Goal: Task Accomplishment & Management: Manage account settings

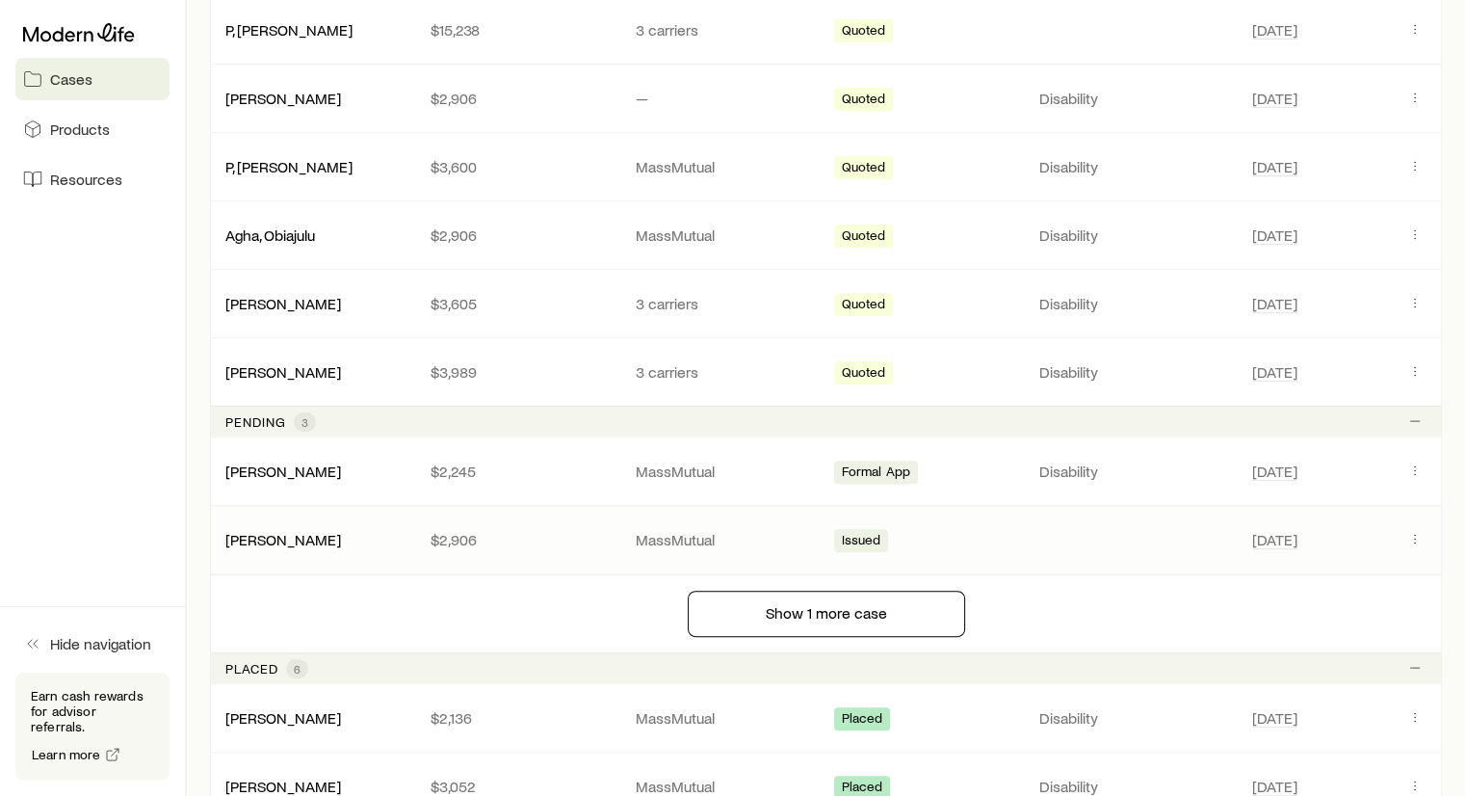
scroll to position [578, 0]
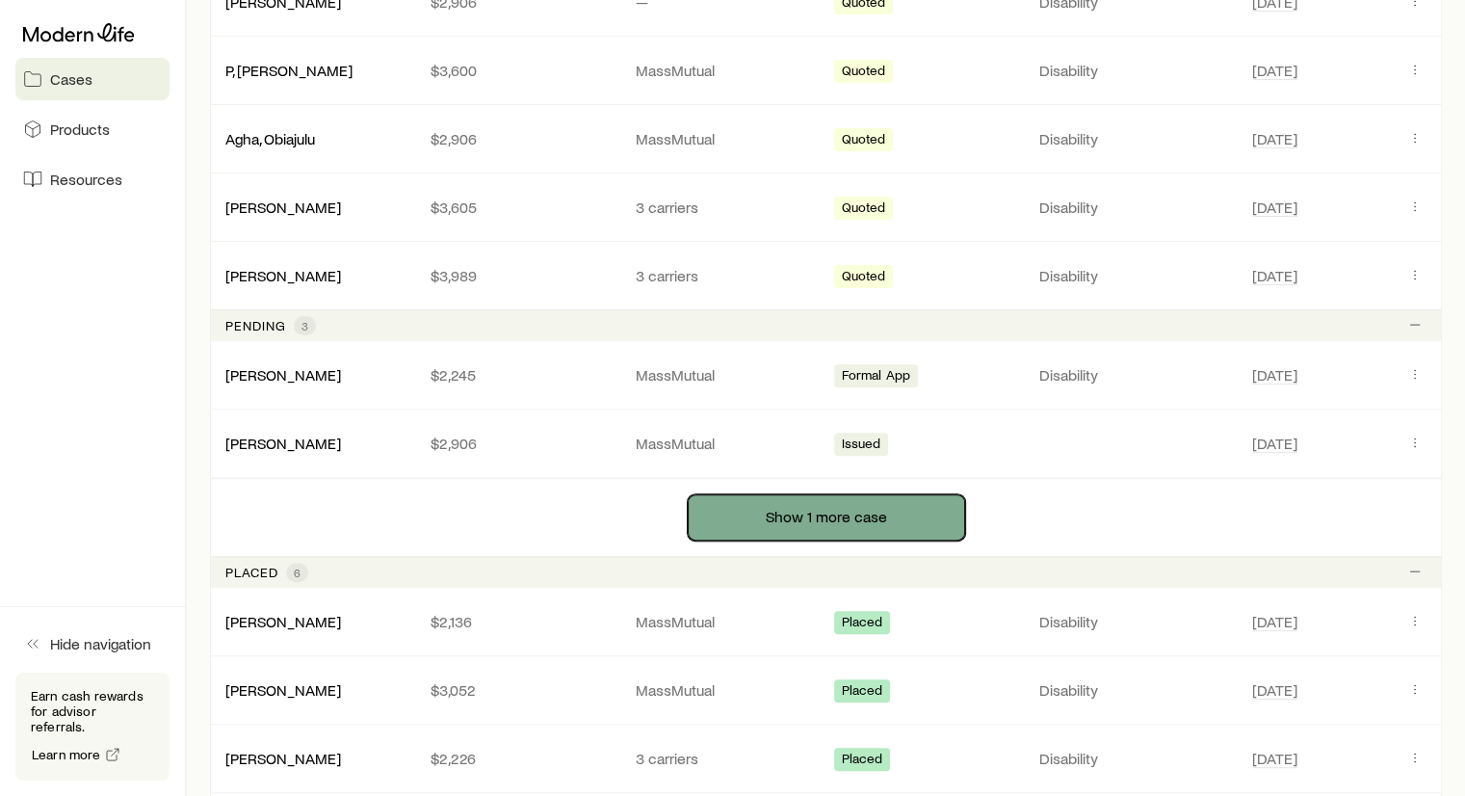
click at [737, 526] on button "Show 1 more case" at bounding box center [826, 517] width 277 height 46
click at [844, 511] on button "Show 1 more case" at bounding box center [826, 517] width 277 height 46
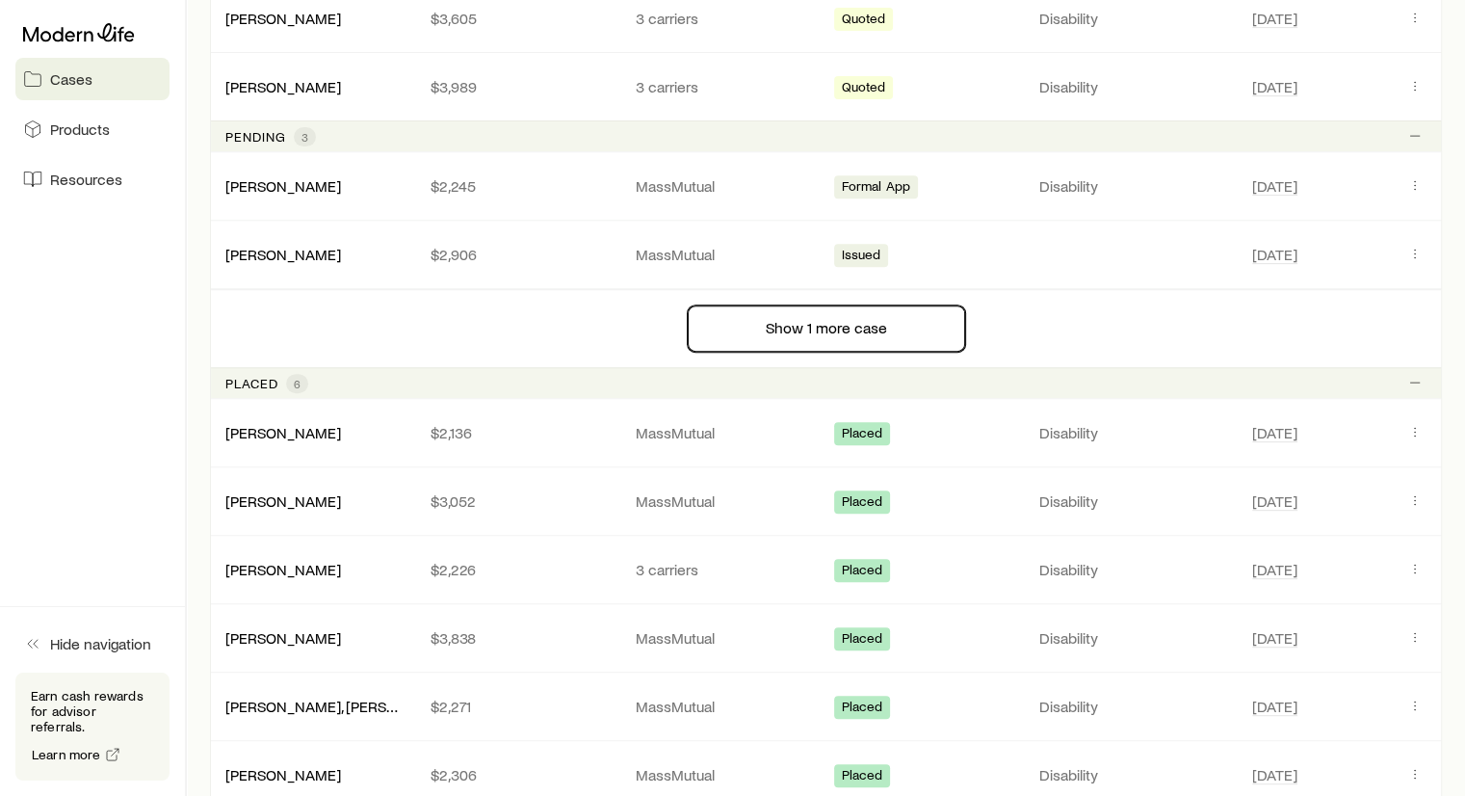
scroll to position [771, 0]
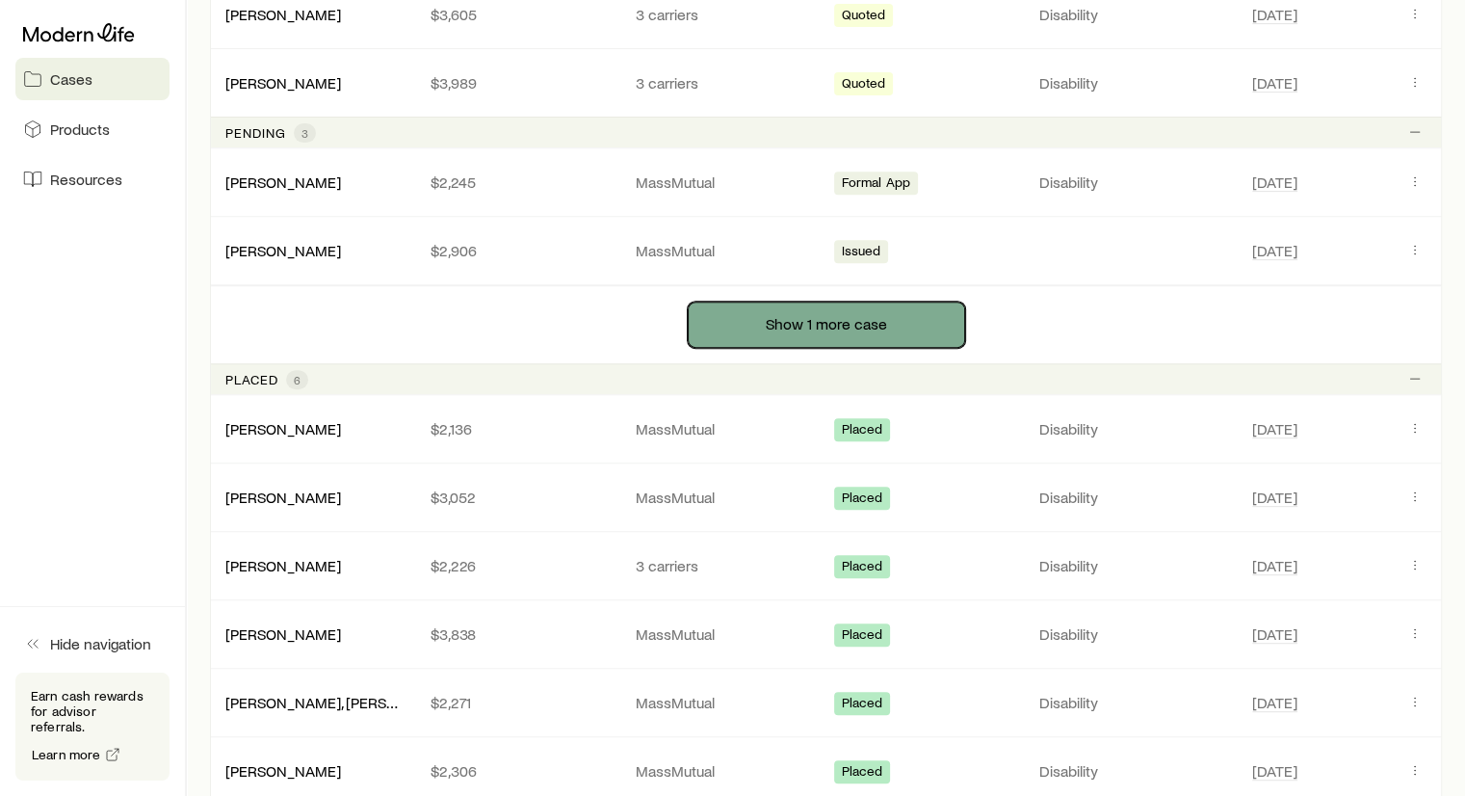
click at [833, 314] on button "Show 1 more case" at bounding box center [826, 324] width 277 height 46
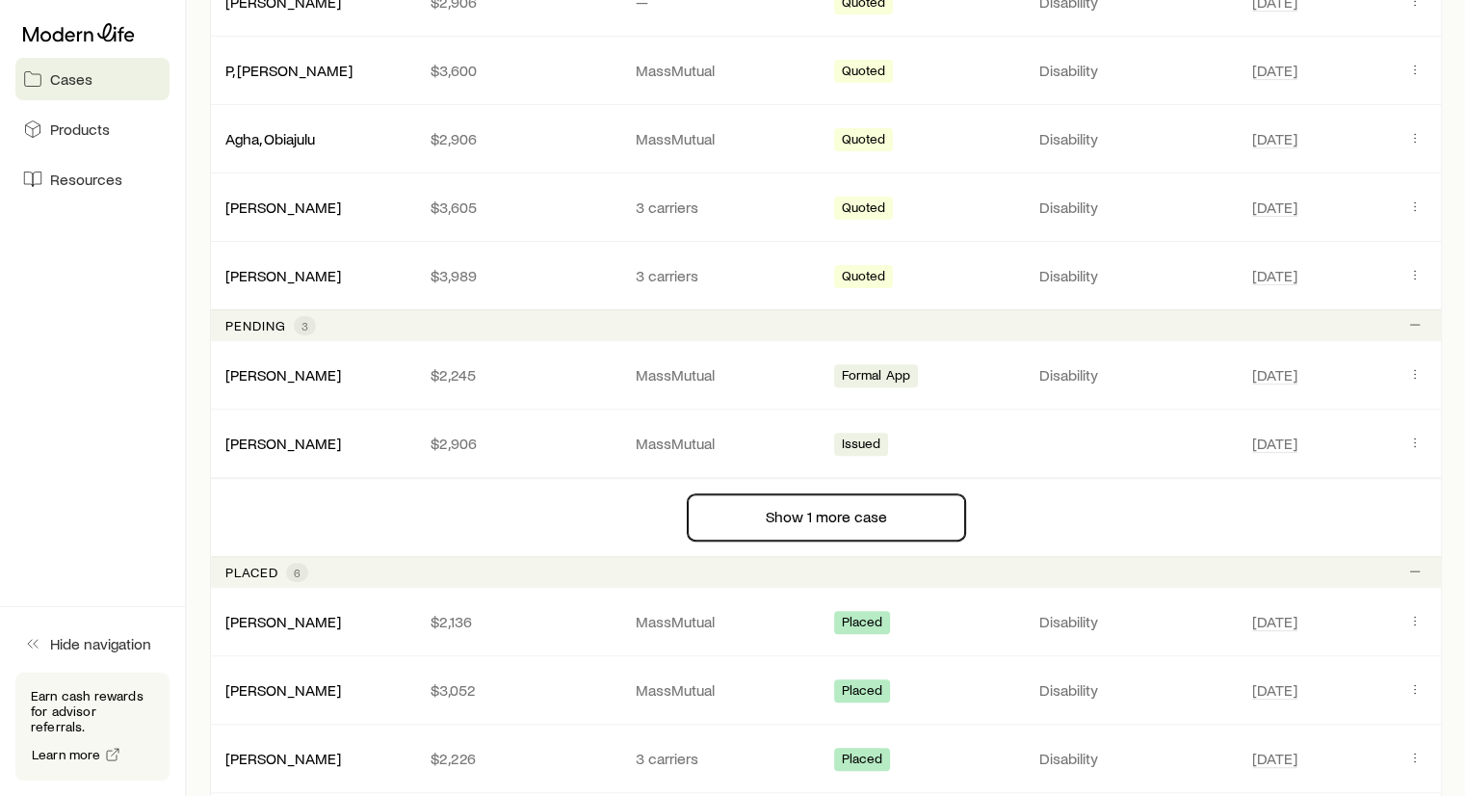
scroll to position [482, 0]
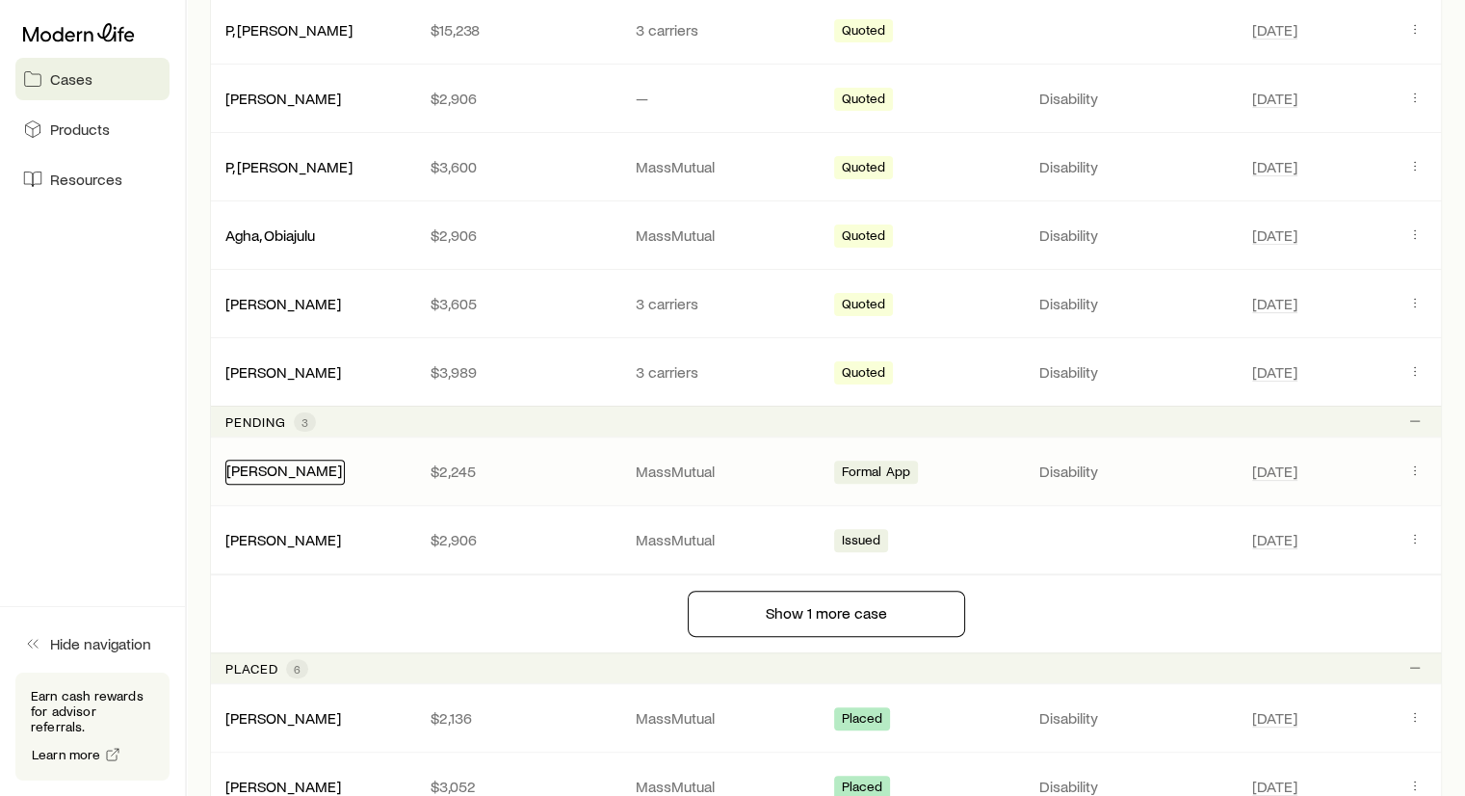
click at [253, 469] on link "[PERSON_NAME]" at bounding box center [284, 469] width 116 height 18
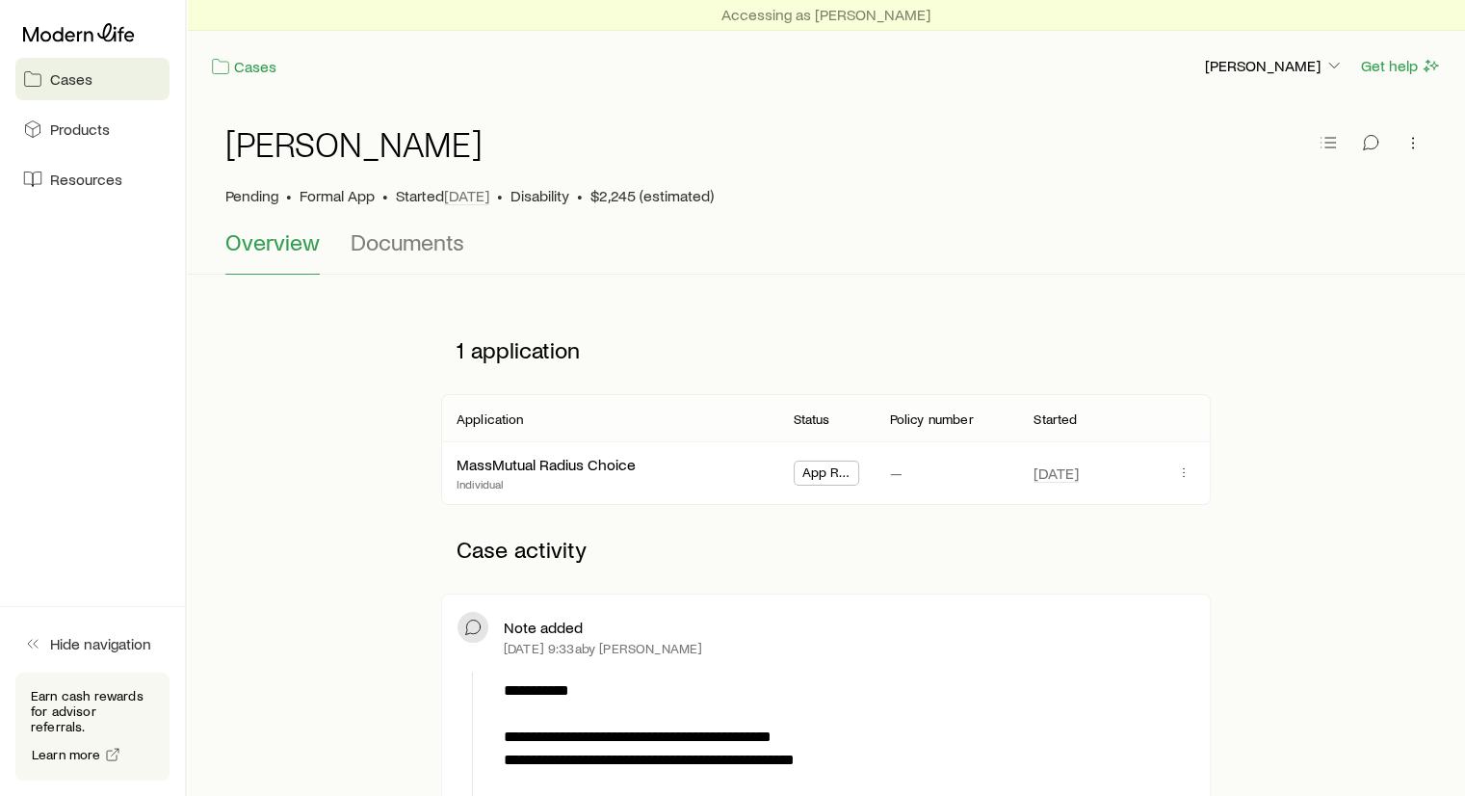
click at [58, 87] on span "Cases" at bounding box center [71, 78] width 42 height 19
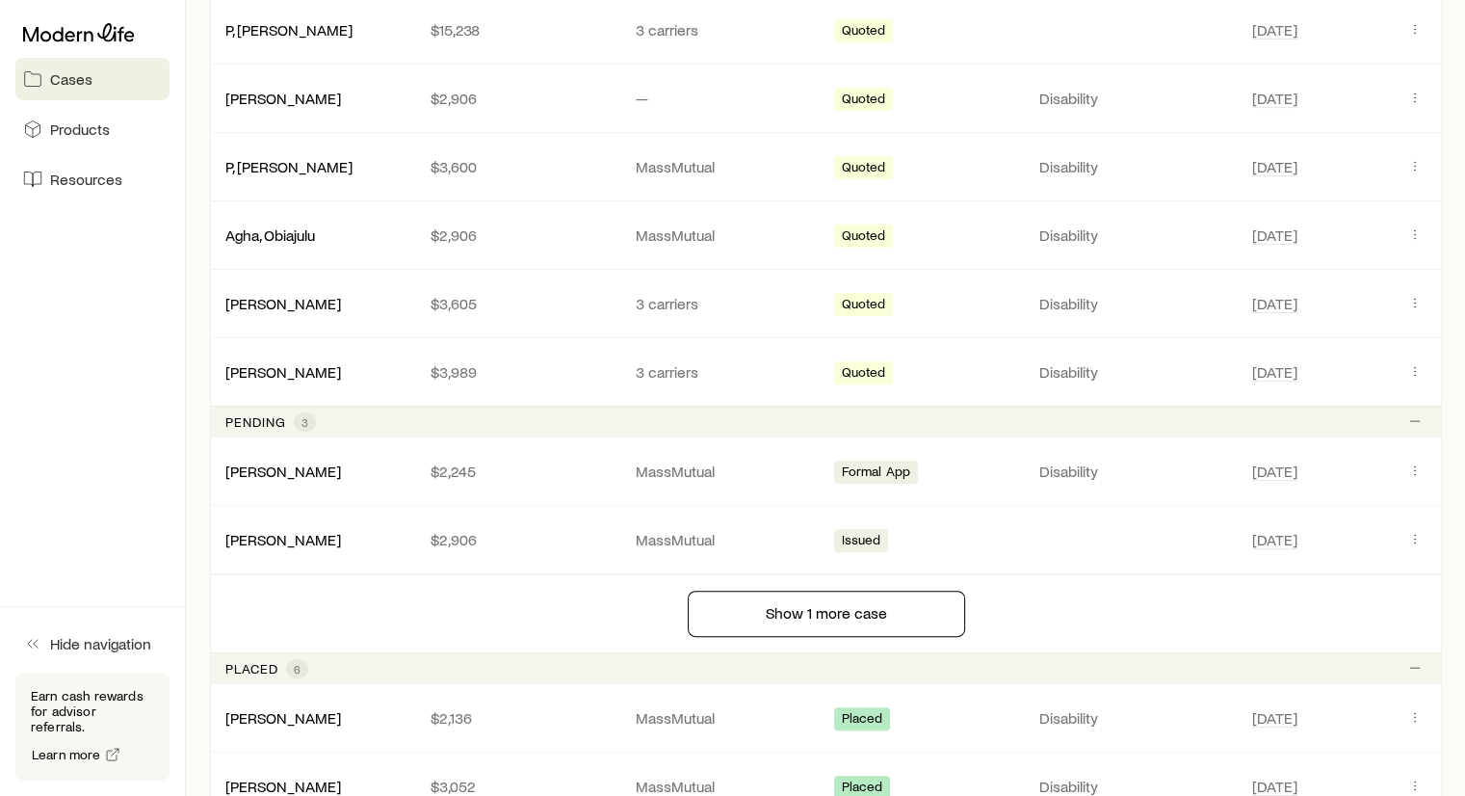
scroll to position [578, 0]
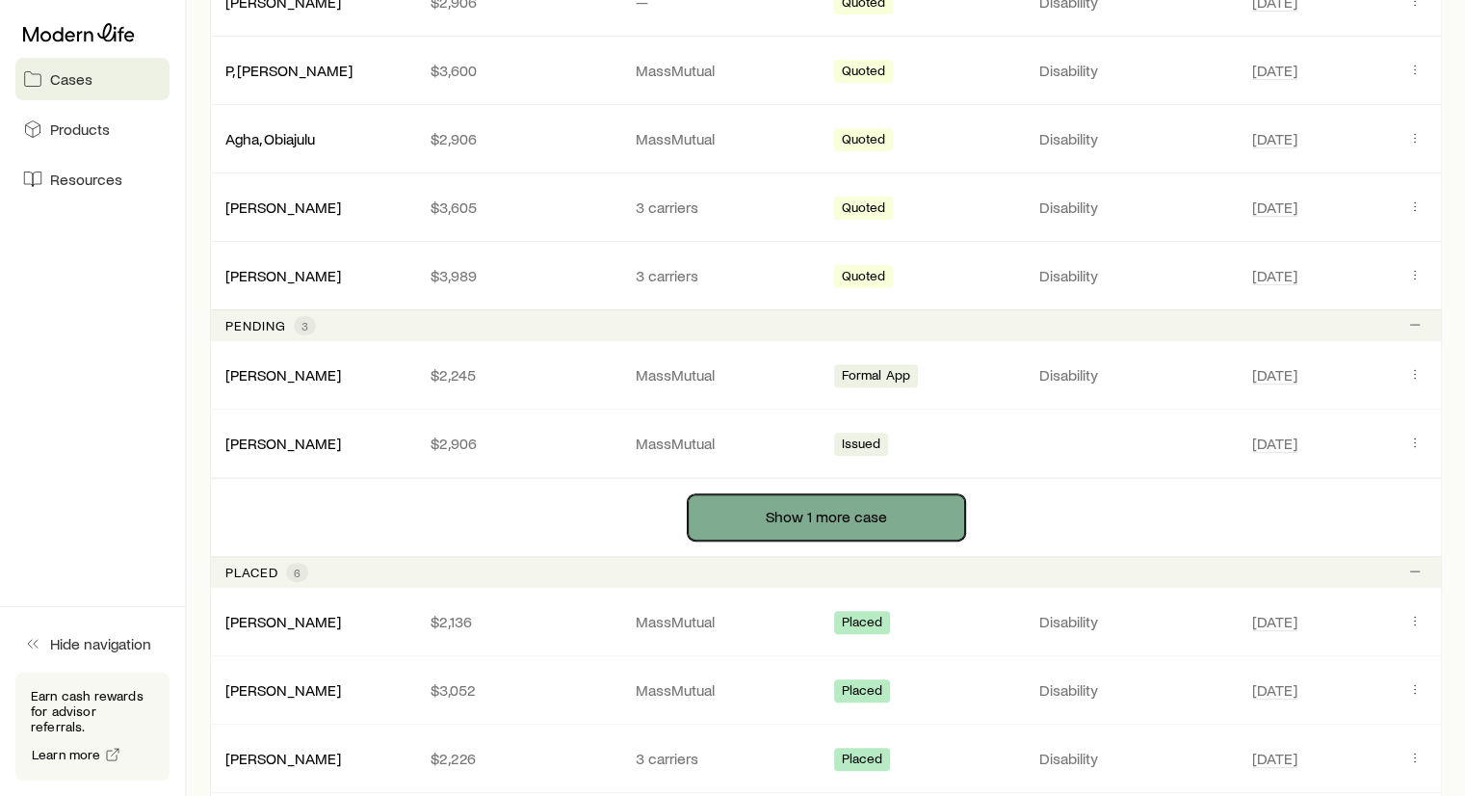
click at [771, 517] on button "Show 1 more case" at bounding box center [826, 517] width 277 height 46
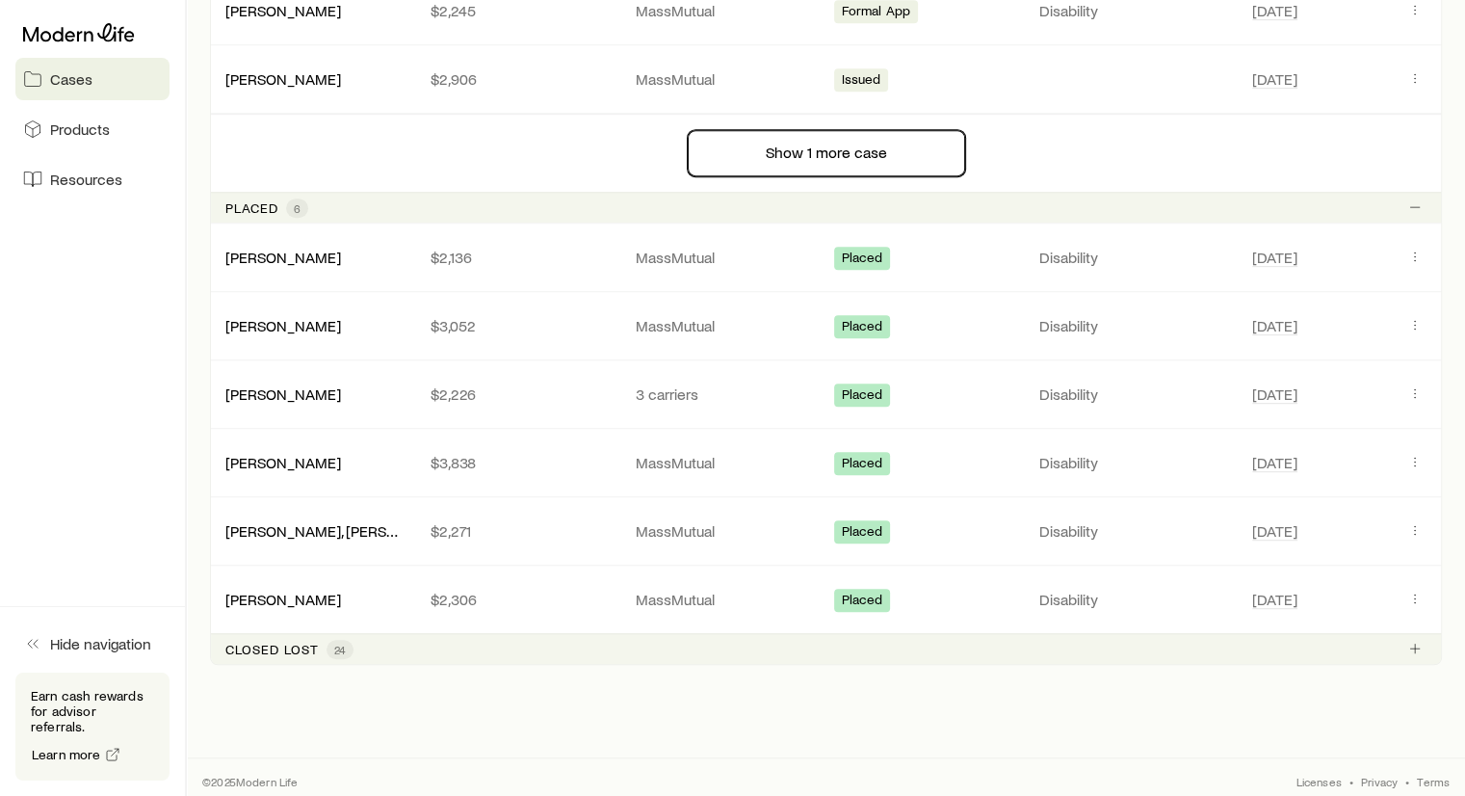
scroll to position [944, 0]
click at [285, 640] on p "Closed lost" at bounding box center [271, 647] width 93 height 15
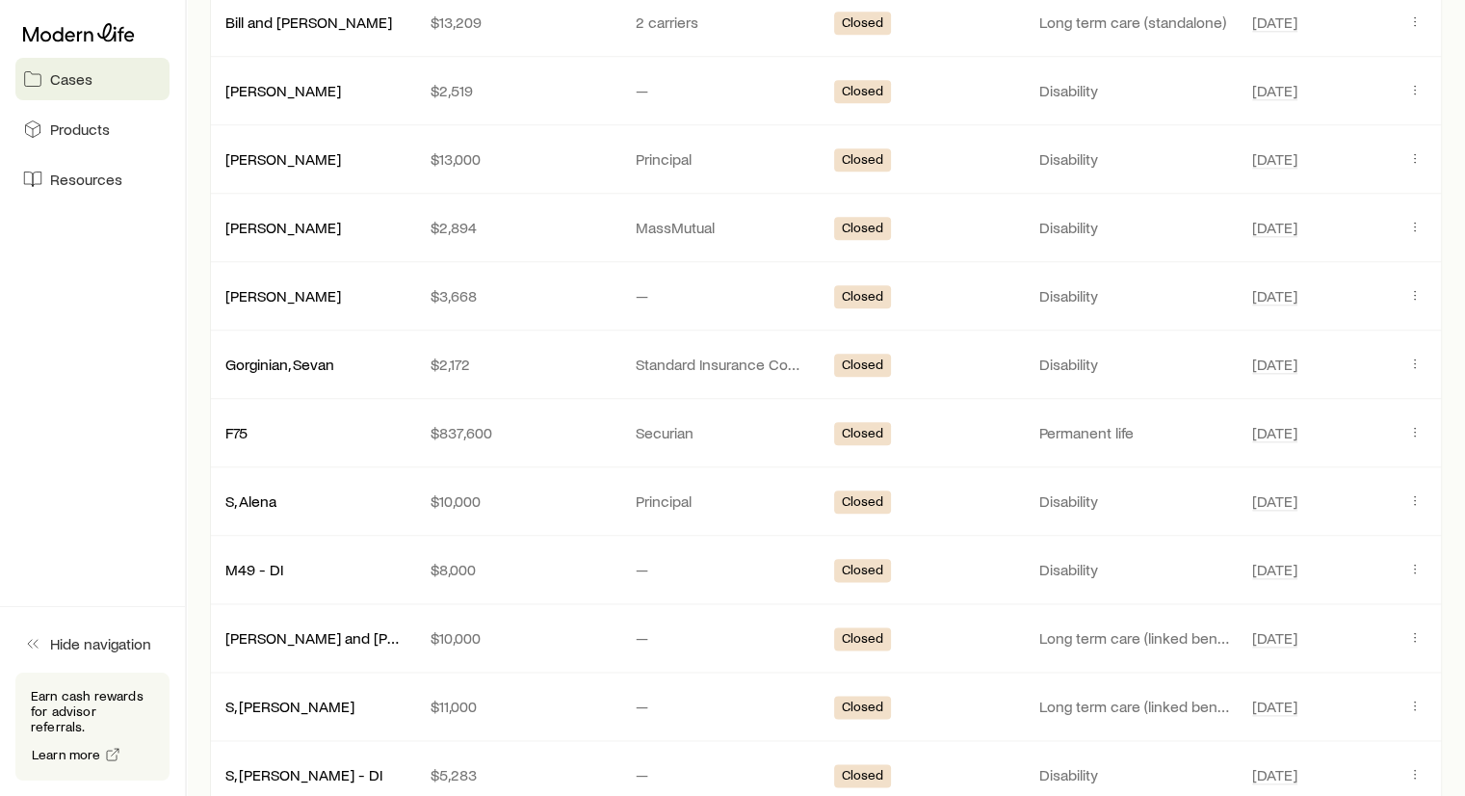
scroll to position [2292, 0]
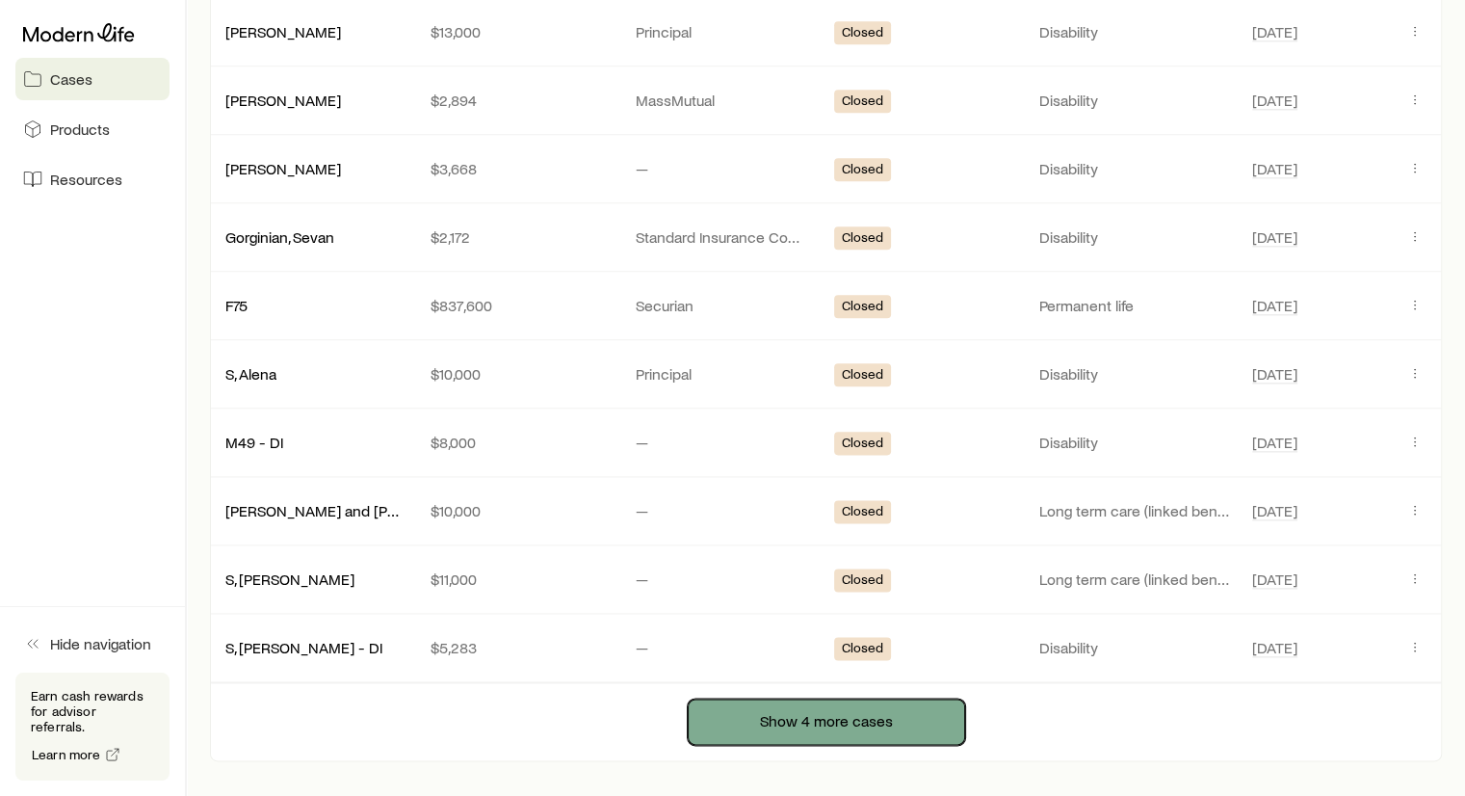
click at [804, 711] on button "Show 4 more cases" at bounding box center [826, 721] width 277 height 46
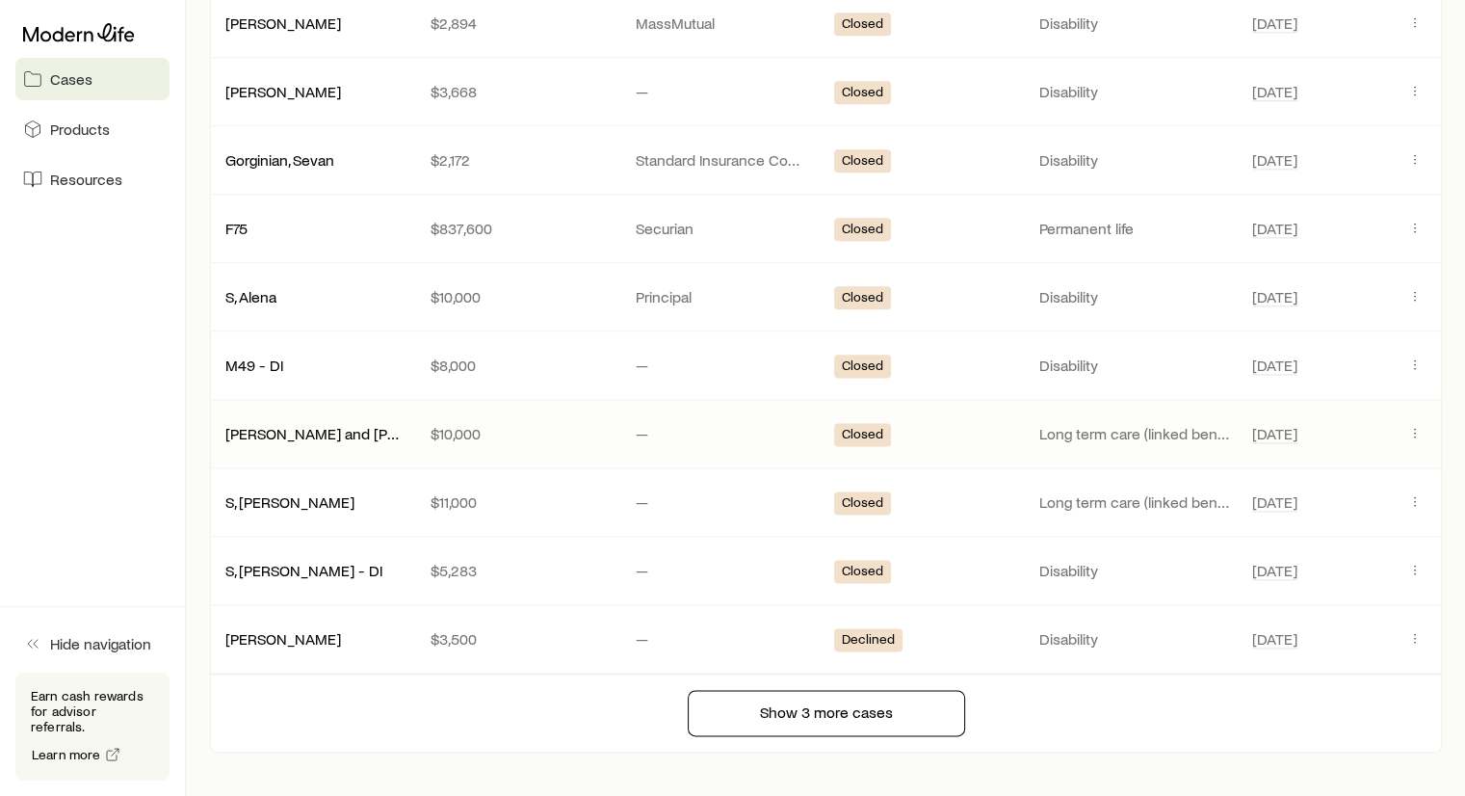
scroll to position [2450, 0]
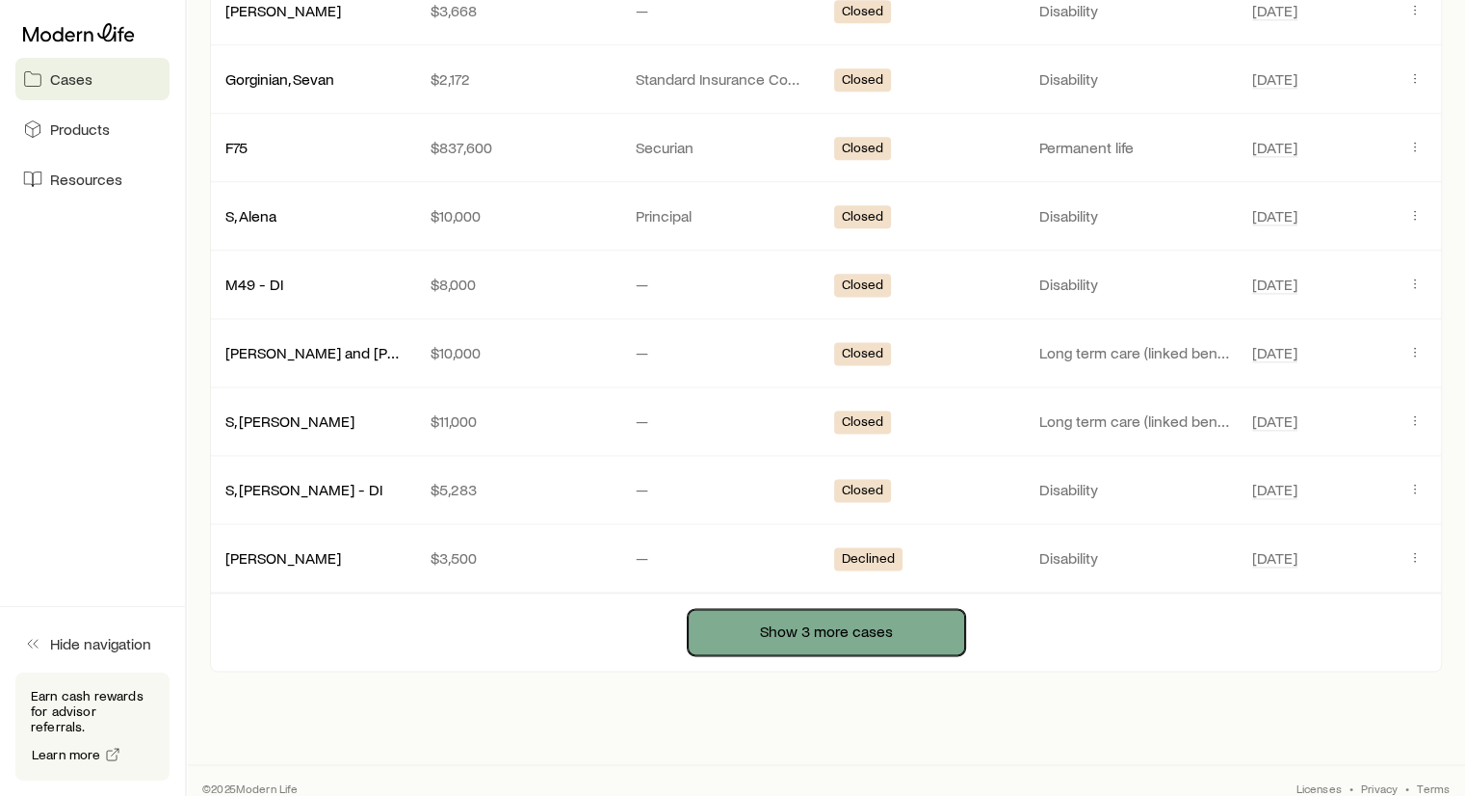
click at [866, 621] on button "Show 3 more cases" at bounding box center [826, 632] width 277 height 46
click at [789, 625] on button "Show 3 more cases" at bounding box center [826, 632] width 277 height 46
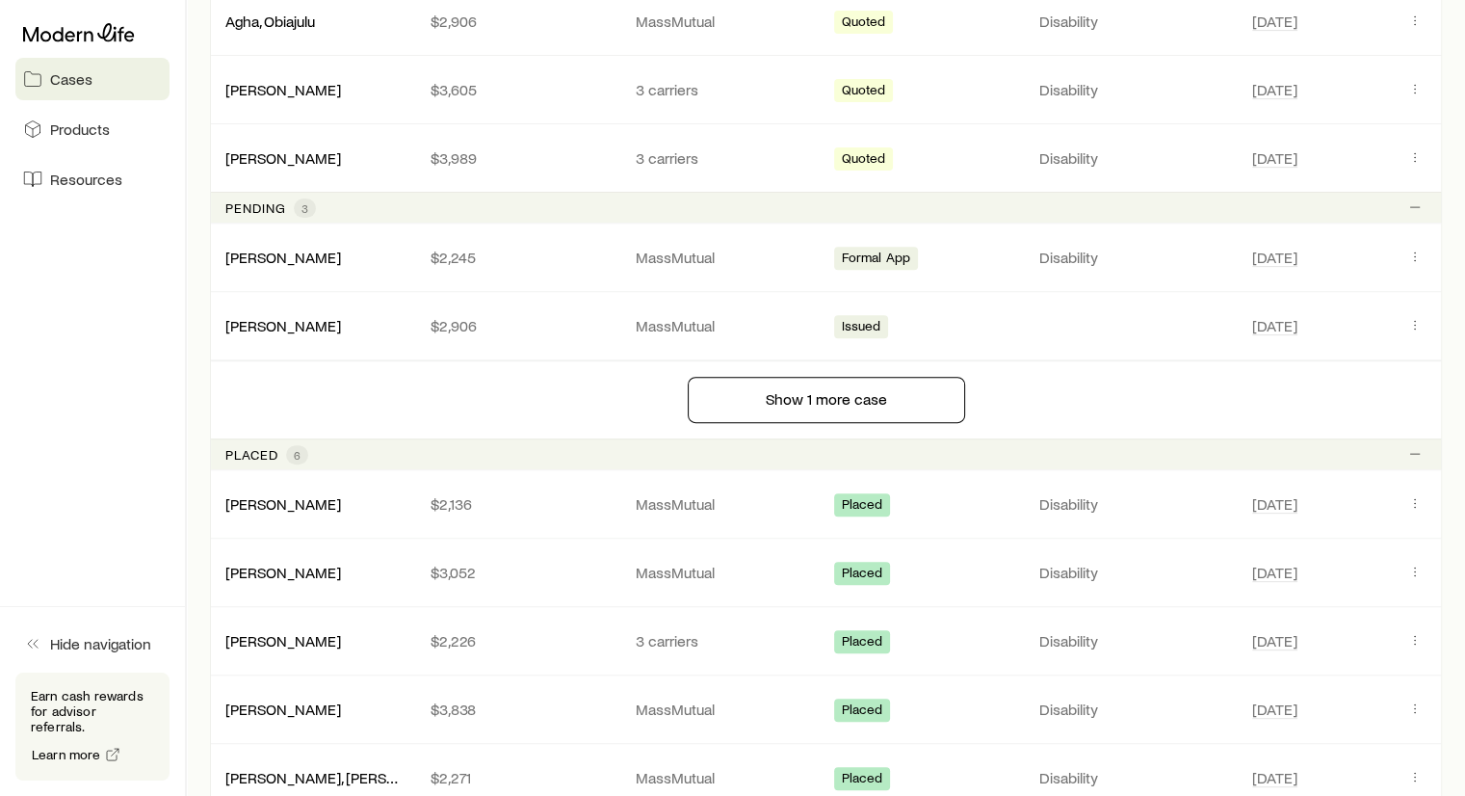
scroll to position [620, 0]
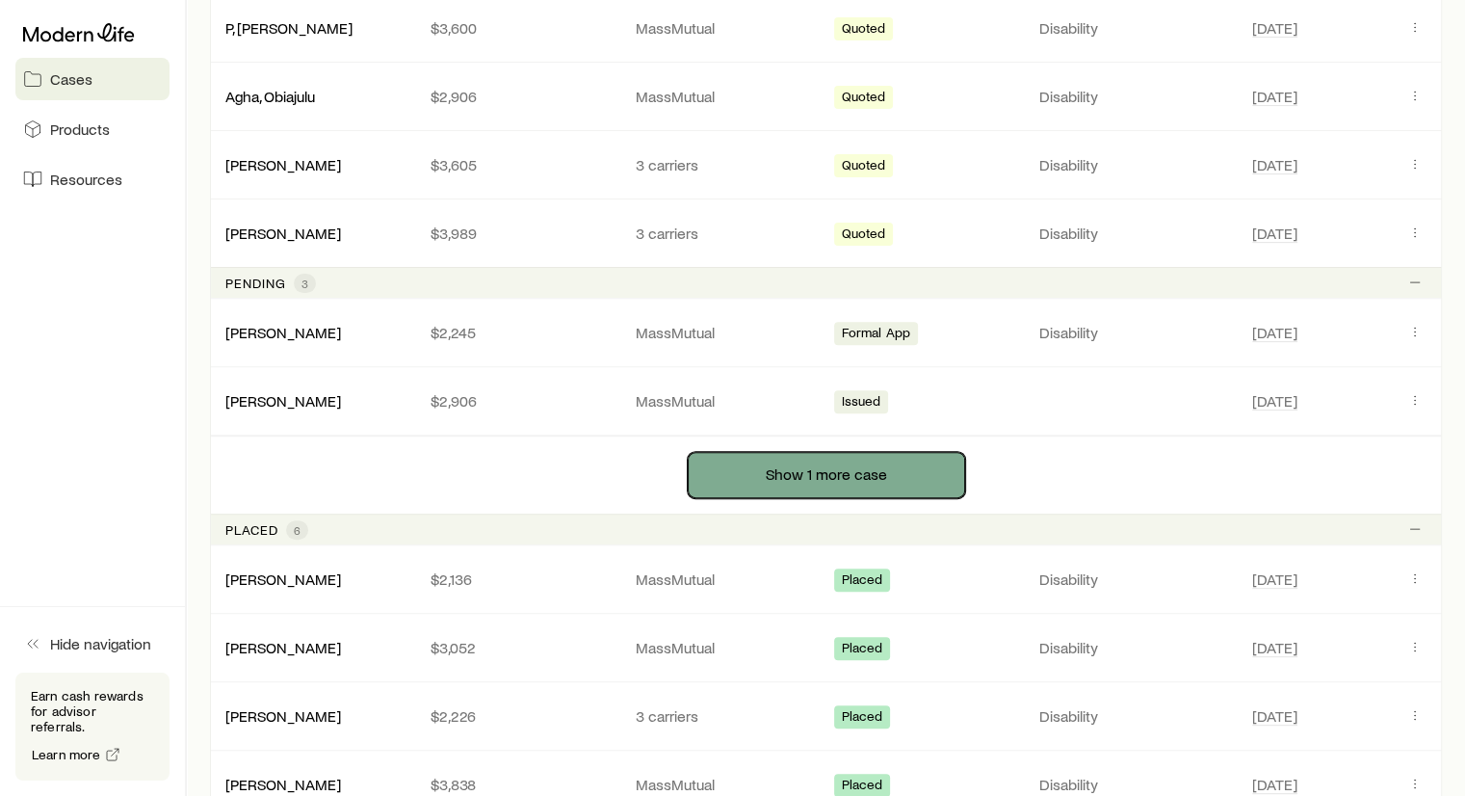
click at [809, 463] on button "Show 1 more case" at bounding box center [826, 475] width 277 height 46
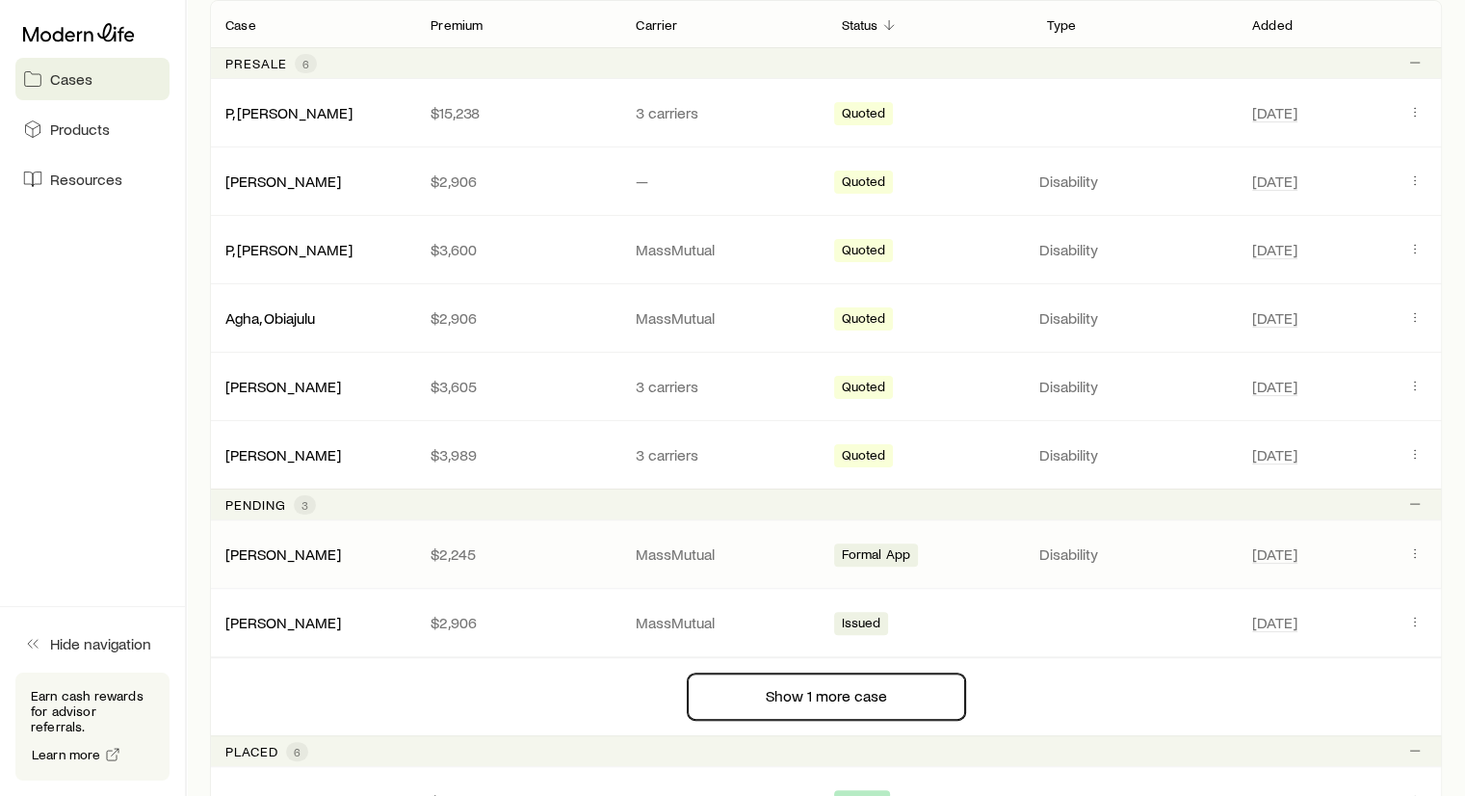
scroll to position [0, 0]
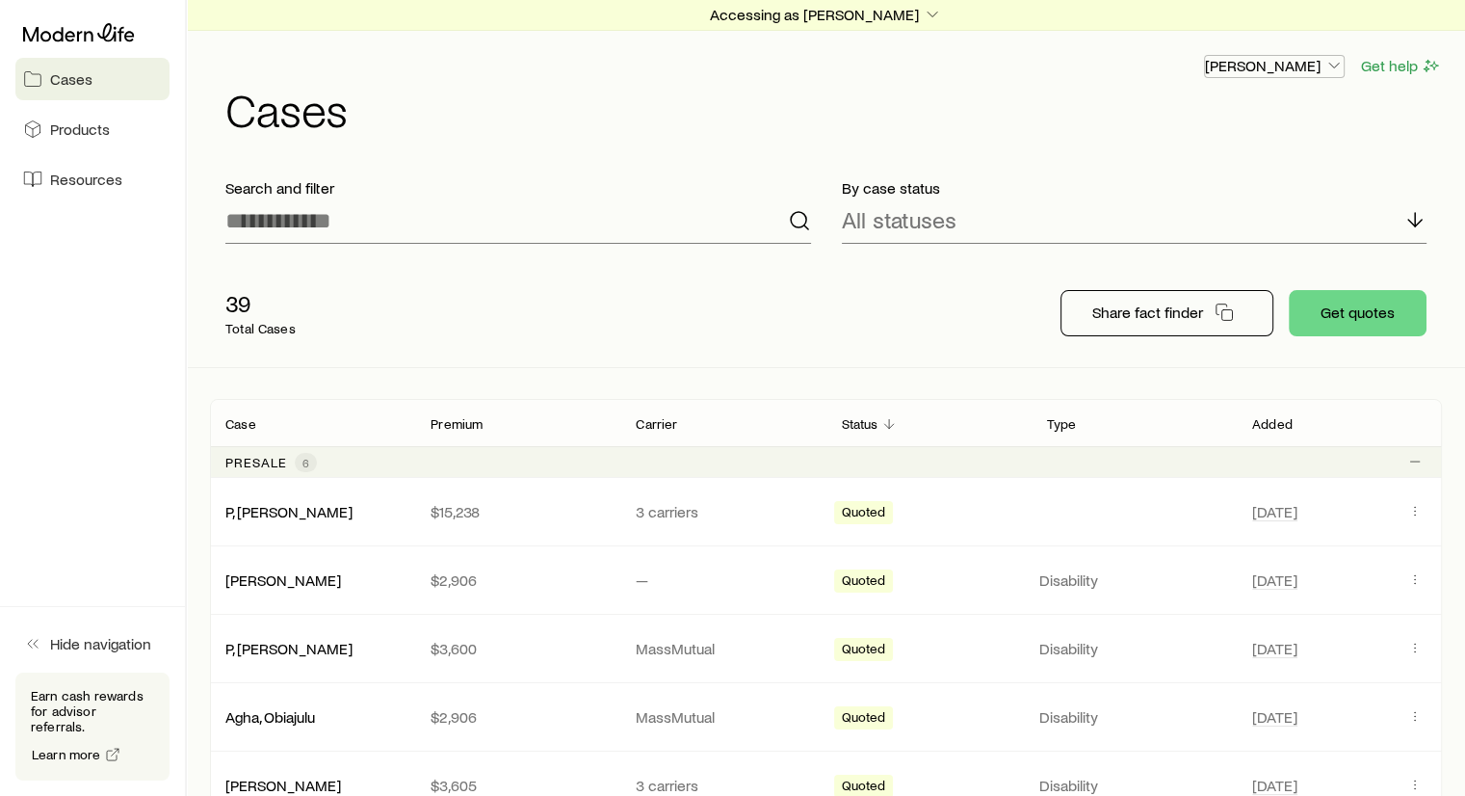
click at [1334, 65] on icon "button" at bounding box center [1333, 65] width 19 height 19
click at [1221, 168] on button "Sign out" at bounding box center [1230, 170] width 216 height 35
